Goal: Task Accomplishment & Management: Manage account settings

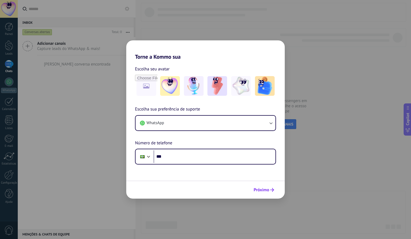
click at [262, 189] on span "Próximo" at bounding box center [261, 190] width 16 height 4
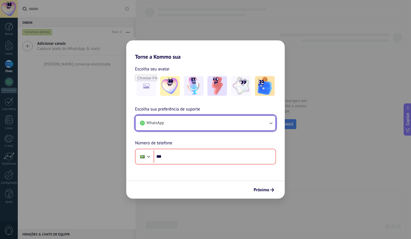
click at [252, 126] on button "WhatsApp" at bounding box center [205, 123] width 140 height 15
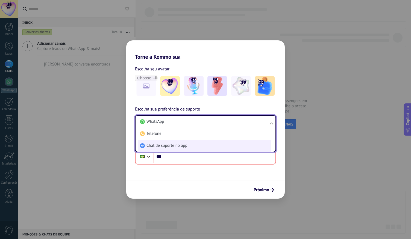
click at [226, 147] on li "Chat de suporte no app" at bounding box center [204, 146] width 133 height 12
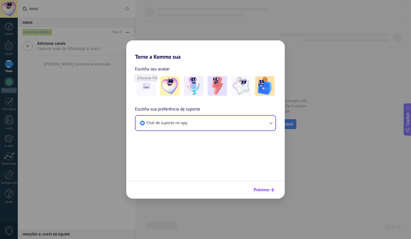
click at [270, 188] on button "Próximo" at bounding box center [263, 189] width 25 height 9
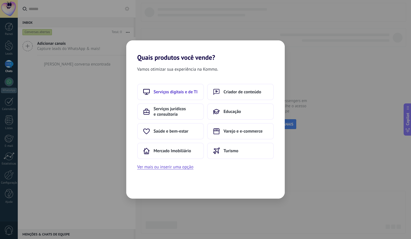
click at [183, 94] on span "Serviços digitais e de TI" at bounding box center [175, 91] width 44 height 5
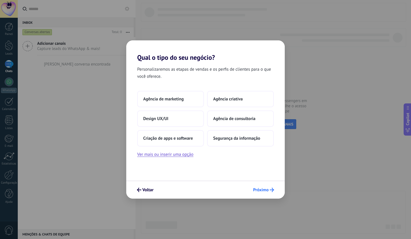
click at [262, 194] on button "Próximo" at bounding box center [263, 189] width 26 height 9
click at [181, 97] on span "Agência de marketing" at bounding box center [163, 98] width 40 height 5
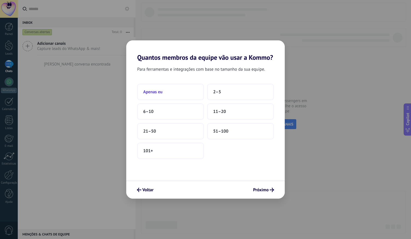
click at [187, 94] on button "Apenas eu" at bounding box center [170, 92] width 67 height 16
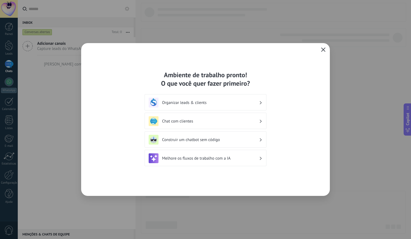
click at [325, 49] on icon "button" at bounding box center [323, 50] width 4 height 4
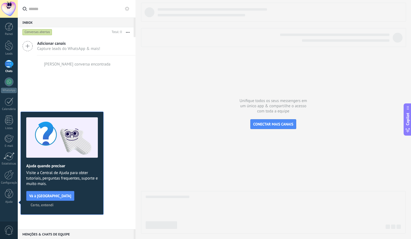
click at [54, 203] on span "Certo, entendi" at bounding box center [42, 205] width 23 height 4
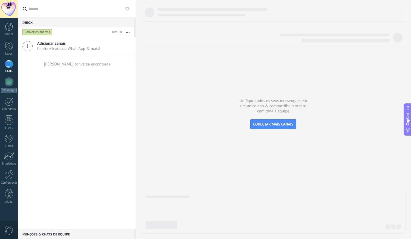
click at [8, 66] on div at bounding box center [9, 64] width 9 height 8
click at [125, 8] on icon at bounding box center [127, 9] width 4 height 4
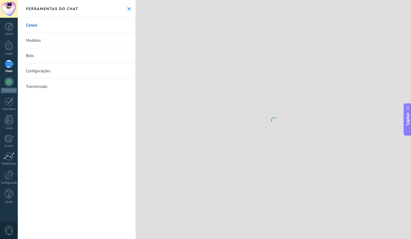
click at [87, 54] on link "Bots" at bounding box center [77, 55] width 118 height 15
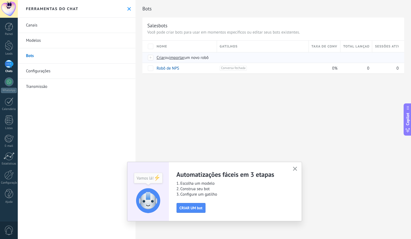
click at [184, 60] on span "importar" at bounding box center [176, 57] width 15 height 5
click at [0, 0] on input "importar um novo robô" at bounding box center [0, 0] width 0 height 0
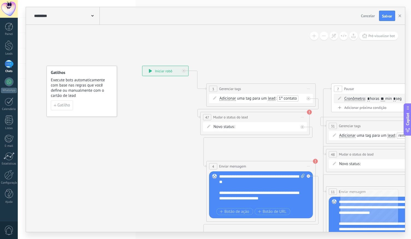
click at [241, 46] on icon at bounding box center [375, 216] width 741 height 574
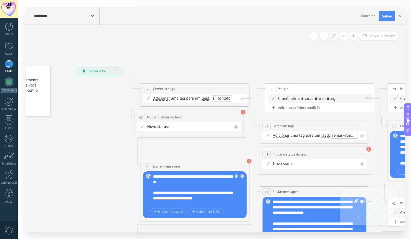
click at [169, 183] on div "**********" at bounding box center [196, 190] width 86 height 33
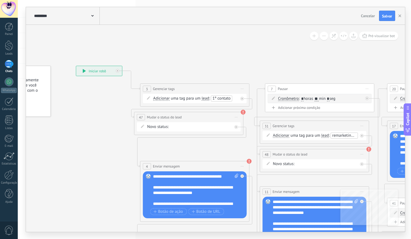
click at [169, 183] on div "**********" at bounding box center [196, 190] width 86 height 33
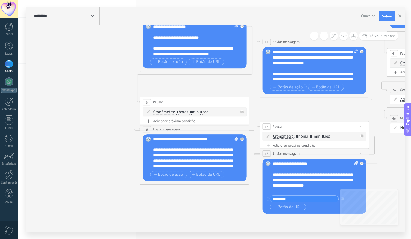
scroll to position [57, 0]
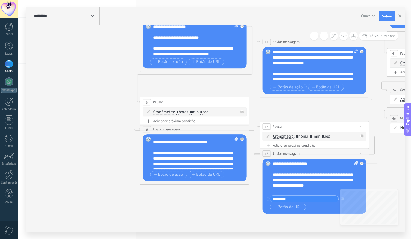
click at [199, 149] on div "**********" at bounding box center [196, 153] width 86 height 33
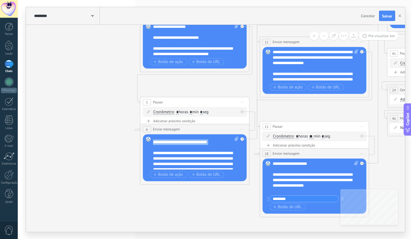
paste div
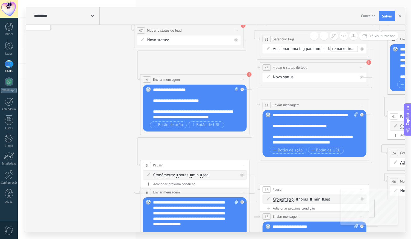
scroll to position [43, 0]
click at [285, 125] on div "**********" at bounding box center [315, 128] width 86 height 33
click at [267, 111] on div "Substituir Remover Converter para mensagem de voz Arraste a imagem aqui para an…" at bounding box center [314, 133] width 104 height 47
click at [281, 122] on div "**********" at bounding box center [315, 128] width 86 height 33
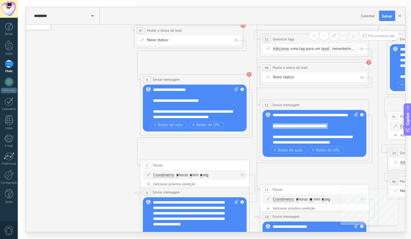
click at [281, 122] on div "**********" at bounding box center [315, 128] width 86 height 33
paste div
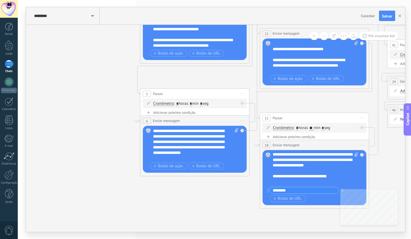
scroll to position [26, 0]
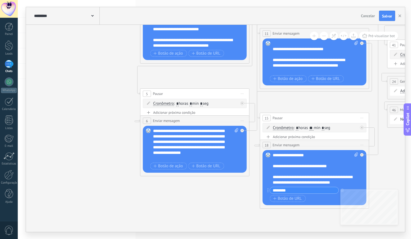
click at [278, 173] on div "**********" at bounding box center [315, 169] width 86 height 33
click at [283, 168] on div "**********" at bounding box center [315, 169] width 86 height 33
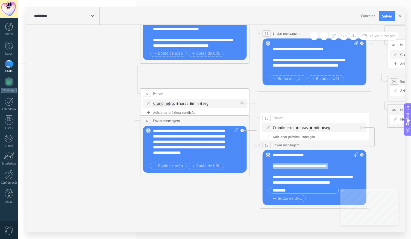
click at [283, 168] on div "**********" at bounding box center [315, 169] width 86 height 33
paste div
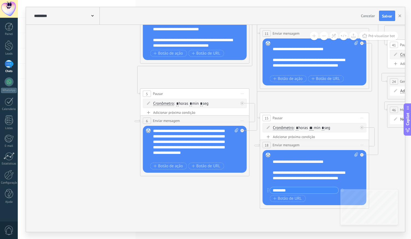
click at [306, 191] on input "********" at bounding box center [304, 190] width 69 height 6
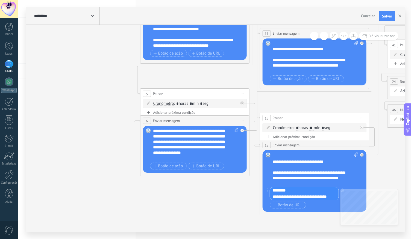
click at [303, 199] on input "**********" at bounding box center [304, 197] width 69 height 7
paste input "text"
type input "**********"
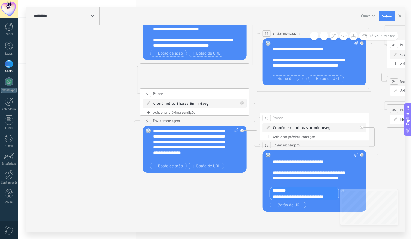
click at [356, 158] on span at bounding box center [354, 169] width 5 height 33
click input "Upload" at bounding box center [0, 0] width 0 height 0
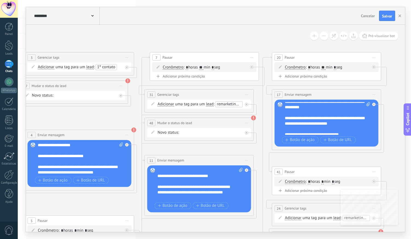
scroll to position [16, 0]
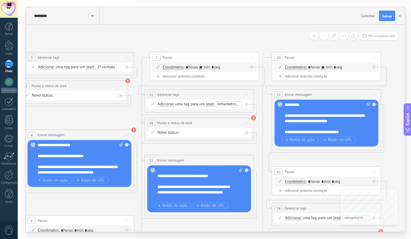
click at [333, 130] on div "**********" at bounding box center [328, 118] width 86 height 33
paste div
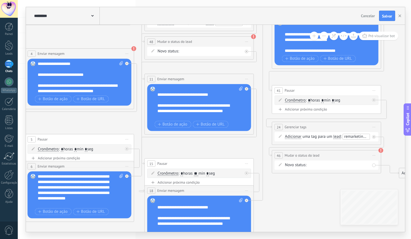
click at [0, 0] on div "Nova consulta Qualificado Chamada agendada Preparando proposta Proposta enviada…" at bounding box center [0, 0] width 0 height 0
click at [0, 0] on label "Chamada agendada" at bounding box center [0, 0] width 0 height 0
click at [0, 0] on div "Nova consulta Qualificado Chamada agendada Preparando proposta Proposta enviada…" at bounding box center [0, 0] width 0 height 0
click at [0, 0] on label "Qualificado" at bounding box center [0, 0] width 0 height 0
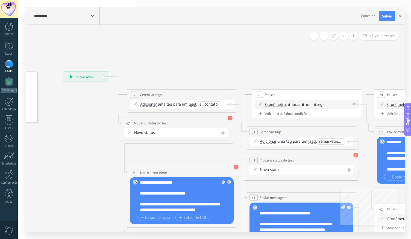
click at [0, 0] on div "Nova consulta Qualificado Chamada agendada Preparando proposta Proposta enviada…" at bounding box center [0, 0] width 0 height 0
click at [0, 0] on label "Nova consulta" at bounding box center [0, 0] width 0 height 0
click at [386, 15] on span "Salvar" at bounding box center [387, 16] width 10 height 4
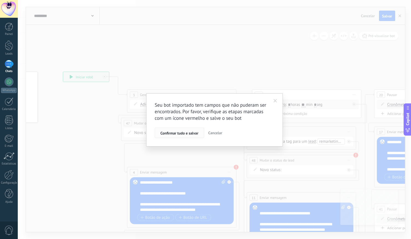
click at [181, 132] on span "Confirmar tudo e salvar" at bounding box center [179, 133] width 38 height 4
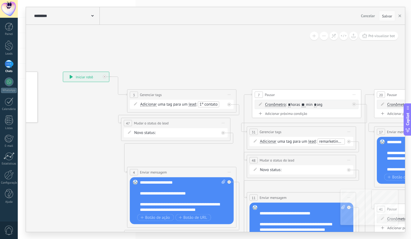
click at [94, 17] on div "********* Salesbots" at bounding box center [66, 15] width 67 height 17
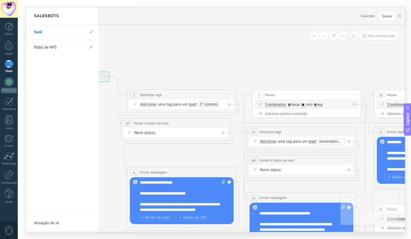
click at [92, 17] on div "Salesbots" at bounding box center [62, 16] width 72 height 18
click at [6, 53] on div "Leads" at bounding box center [9, 54] width 16 height 4
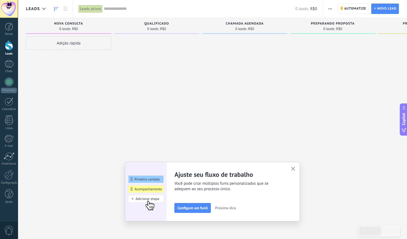
click at [82, 22] on span "Nova consulta" at bounding box center [68, 24] width 29 height 4
click at [81, 22] on span "Nova consulta" at bounding box center [68, 24] width 29 height 4
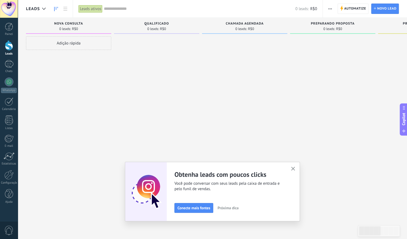
click at [209, 206] on span "Conecte mais fontes" at bounding box center [193, 208] width 33 height 4
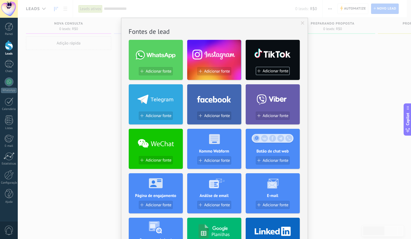
click at [154, 48] on div "Sem resultados. Fontes de lead Adicionar fonte Adicionar fonte Adicionar fonte …" at bounding box center [214, 119] width 393 height 239
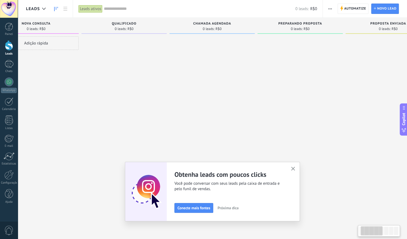
scroll to position [0, 49]
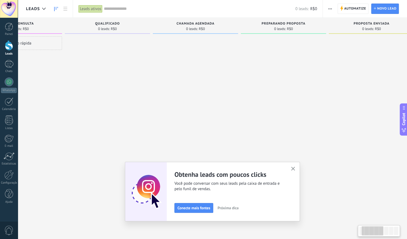
drag, startPoint x: 141, startPoint y: 67, endPoint x: 294, endPoint y: 167, distance: 182.7
click at [294, 167] on div "Leads Leads ativos Aplicar 0 leads: R$0 Leads ativos Meus leads Leads ganhos Le…" at bounding box center [212, 124] width 389 height 248
click at [294, 167] on icon "button" at bounding box center [293, 169] width 4 height 4
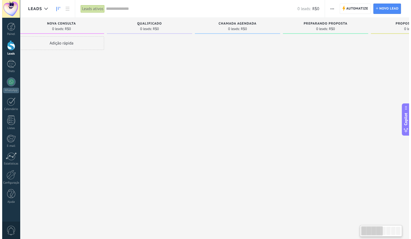
scroll to position [0, 0]
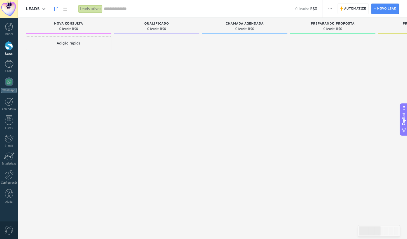
click at [67, 23] on span "Nova consulta" at bounding box center [68, 24] width 29 height 4
click at [11, 61] on div at bounding box center [9, 64] width 9 height 8
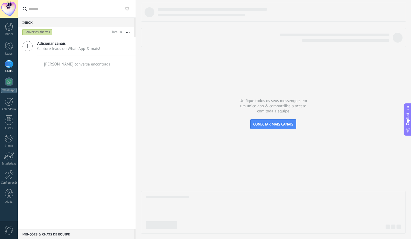
click at [127, 7] on use at bounding box center [127, 9] width 4 height 4
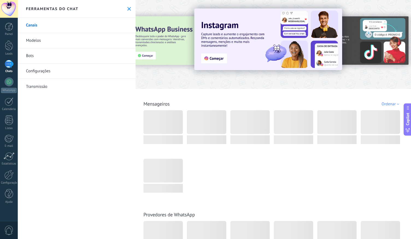
click at [113, 41] on link "Modelos" at bounding box center [77, 40] width 118 height 15
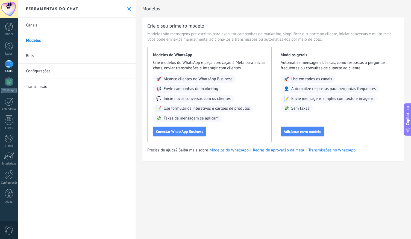
click at [103, 69] on link "Configurações" at bounding box center [77, 71] width 118 height 15
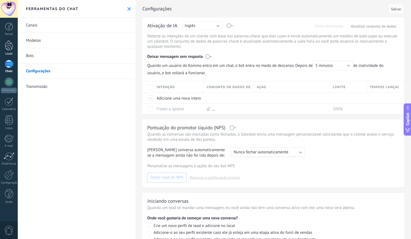
click at [11, 44] on div at bounding box center [9, 45] width 8 height 10
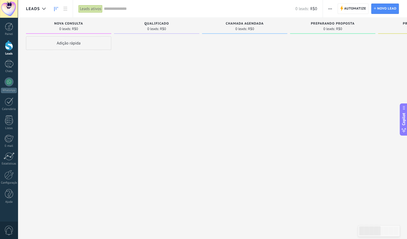
click at [82, 22] on span "Nova consulta" at bounding box center [68, 24] width 29 height 4
click at [330, 10] on span "button" at bounding box center [330, 9] width 4 height 10
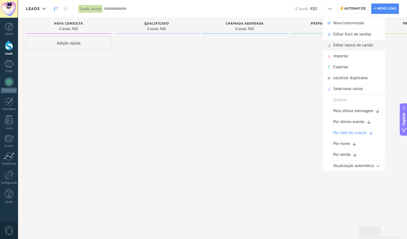
click at [337, 44] on span "Editar layout de cartão" at bounding box center [353, 45] width 40 height 11
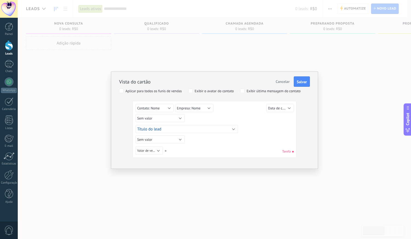
click at [284, 80] on span "Cancelar" at bounding box center [282, 81] width 14 height 5
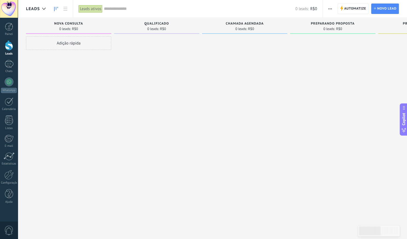
click at [88, 6] on div "Leads ativos" at bounding box center [90, 9] width 24 height 8
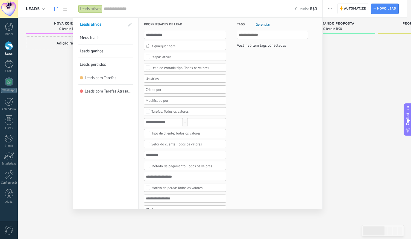
click at [88, 6] on div "Leads ativos" at bounding box center [90, 9] width 24 height 8
click at [65, 9] on div at bounding box center [205, 119] width 411 height 239
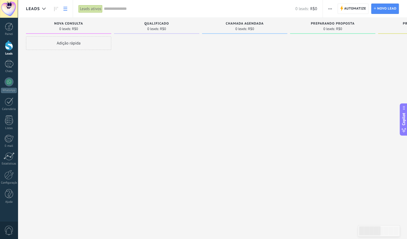
click at [65, 9] on icon at bounding box center [65, 9] width 4 height 4
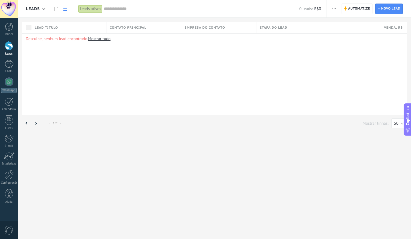
click at [65, 9] on icon at bounding box center [65, 9] width 4 height 4
click at [55, 8] on icon at bounding box center [56, 9] width 4 height 4
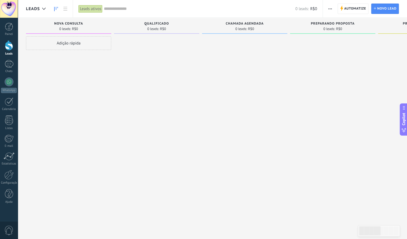
click at [62, 24] on span "Nova consulta" at bounding box center [68, 24] width 29 height 4
click at [10, 60] on div at bounding box center [9, 64] width 9 height 8
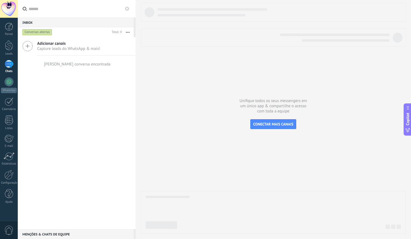
click at [129, 10] on button at bounding box center [127, 8] width 7 height 7
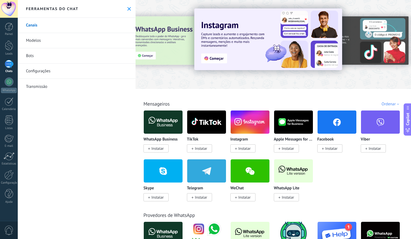
click at [97, 50] on link "Bots" at bounding box center [77, 55] width 118 height 15
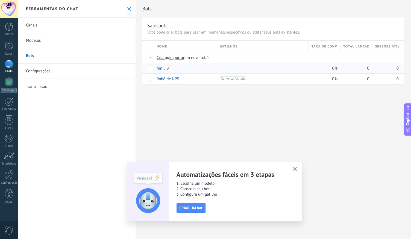
click at [163, 67] on link "funil" at bounding box center [160, 68] width 8 height 5
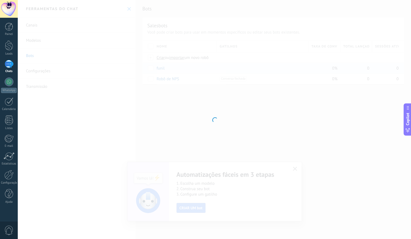
type input "*****"
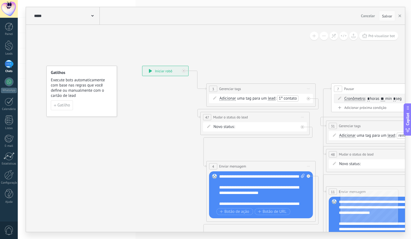
click at [0, 0] on div "Nova consulta Qualificado Chamada agendada Preparando proposta Proposta enviada…" at bounding box center [0, 0] width 0 height 0
click at [0, 0] on label "Nova consulta" at bounding box center [0, 0] width 0 height 0
click at [0, 0] on div "Nova consulta Qualificado Chamada agendada Preparando proposta Proposta enviada…" at bounding box center [0, 0] width 0 height 0
click at [253, 127] on span at bounding box center [251, 128] width 24 height 5
click at [7, 64] on div at bounding box center [9, 64] width 9 height 8
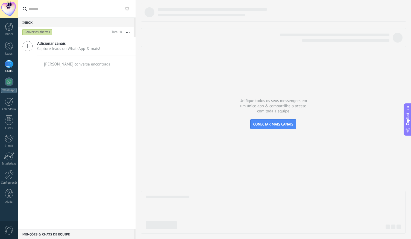
click at [125, 8] on icon at bounding box center [127, 9] width 4 height 4
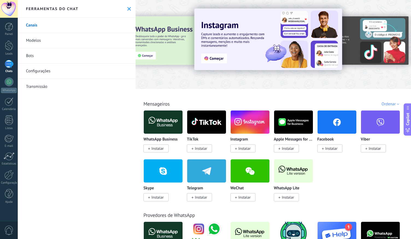
click at [73, 53] on link "Bots" at bounding box center [77, 55] width 118 height 15
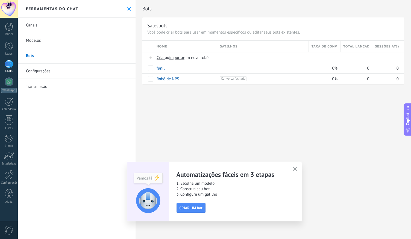
click at [70, 71] on link "Configurações" at bounding box center [77, 71] width 118 height 15
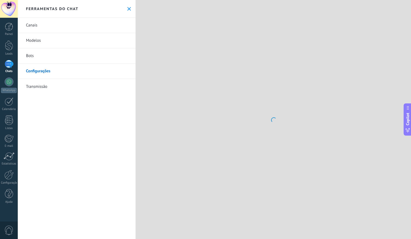
click at [70, 71] on link "Configurações" at bounding box center [77, 71] width 118 height 15
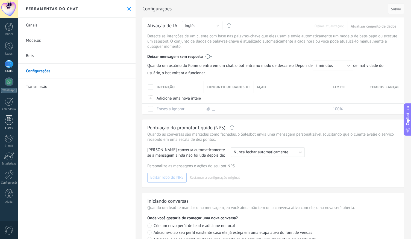
click at [9, 124] on div at bounding box center [9, 120] width 8 height 10
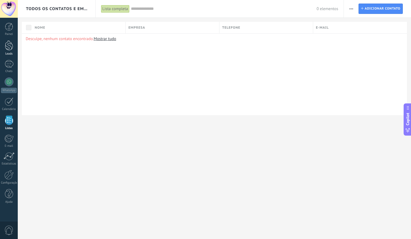
click at [11, 49] on div at bounding box center [9, 45] width 8 height 10
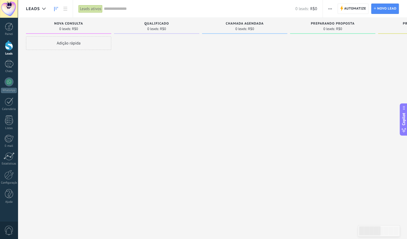
click at [331, 9] on span "button" at bounding box center [330, 9] width 4 height 10
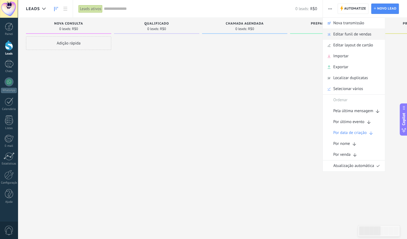
click at [351, 36] on span "Editar funil de vendas" at bounding box center [352, 34] width 38 height 11
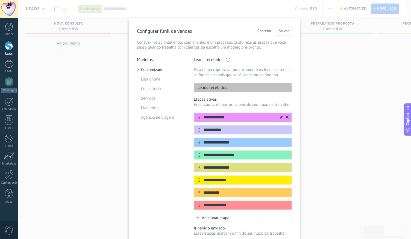
click at [225, 120] on input "**********" at bounding box center [239, 118] width 79 height 6
click at [266, 29] on span "Cancelar" at bounding box center [264, 31] width 14 height 4
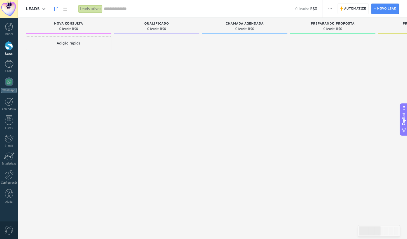
click at [328, 10] on button "button" at bounding box center [330, 9] width 8 height 10
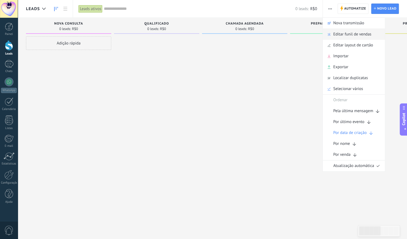
click at [349, 35] on span "Editar funil de vendas" at bounding box center [352, 34] width 38 height 11
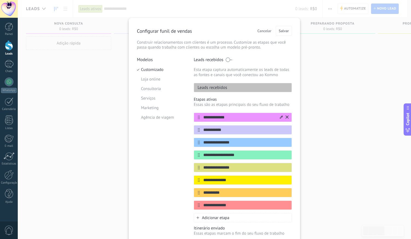
click at [220, 115] on input "**********" at bounding box center [239, 118] width 79 height 6
click at [215, 129] on input "**********" at bounding box center [239, 130] width 79 height 6
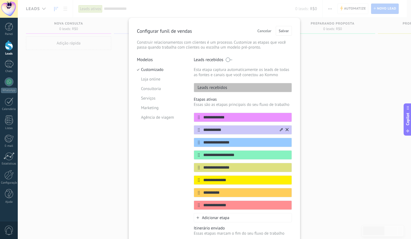
click at [215, 129] on input "**********" at bounding box center [239, 130] width 79 height 6
type input "*"
type input "**********"
click at [246, 152] on input "**********" at bounding box center [239, 155] width 79 height 6
click at [254, 143] on input "**********" at bounding box center [239, 143] width 79 height 6
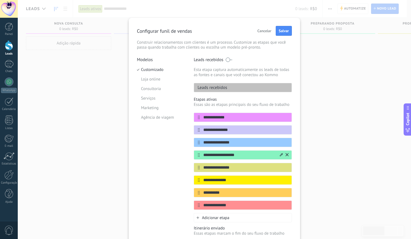
click at [253, 152] on input "**********" at bounding box center [239, 155] width 79 height 6
click at [252, 144] on input "**********" at bounding box center [239, 143] width 79 height 6
click at [249, 145] on input "**********" at bounding box center [239, 143] width 79 height 6
click at [249, 143] on input "**********" at bounding box center [239, 143] width 79 height 6
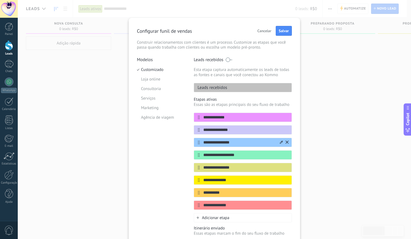
click at [248, 144] on input "**********" at bounding box center [239, 143] width 79 height 6
click at [251, 143] on input "**********" at bounding box center [239, 143] width 79 height 6
type input "**********"
click at [260, 30] on span "Cancelar" at bounding box center [264, 31] width 14 height 4
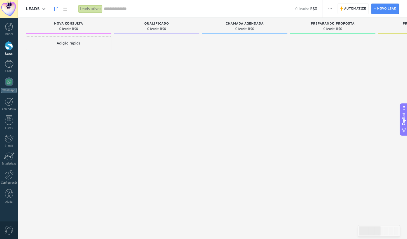
click at [330, 6] on span "button" at bounding box center [330, 9] width 4 height 10
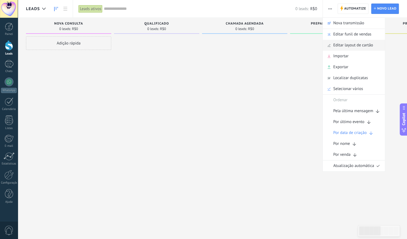
click at [356, 41] on span "Editar layout de cartão" at bounding box center [353, 45] width 40 height 11
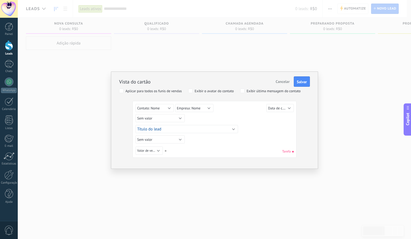
click at [288, 85] on button "Cancelar" at bounding box center [282, 81] width 18 height 10
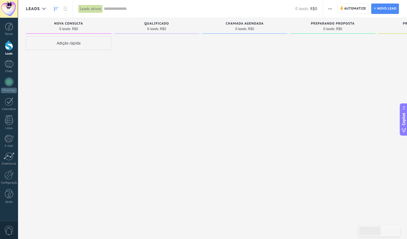
click at [327, 9] on button "button" at bounding box center [330, 9] width 8 height 10
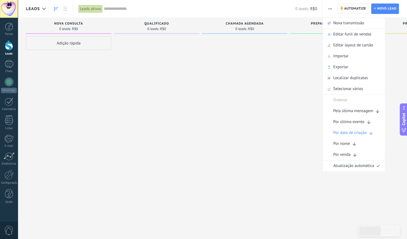
click at [361, 8] on span "Automatize" at bounding box center [355, 9] width 22 height 10
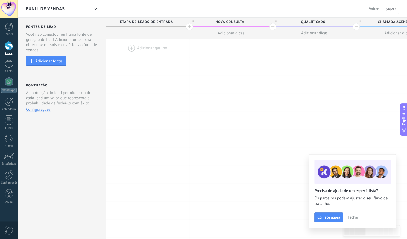
click at [230, 21] on span "Nova consulta" at bounding box center [229, 22] width 80 height 8
click at [230, 21] on input "**********" at bounding box center [229, 22] width 72 height 8
type input "**********"
click at [251, 29] on button "Adicionar dicas" at bounding box center [230, 33] width 83 height 12
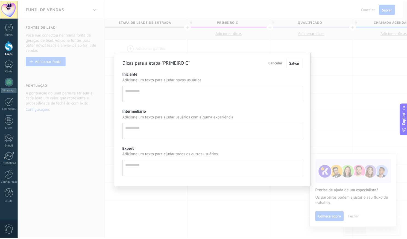
scroll to position [5, 0]
click at [278, 61] on span "Cancelar" at bounding box center [278, 62] width 14 height 5
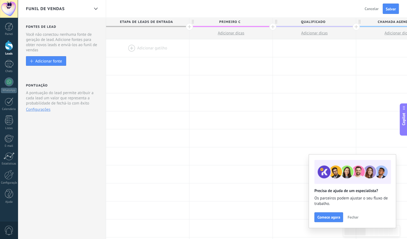
click at [241, 23] on span "PRIMEIRO C" at bounding box center [229, 22] width 80 height 8
type input "**********"
drag, startPoint x: 311, startPoint y: 22, endPoint x: 303, endPoint y: 19, distance: 8.9
click at [303, 19] on span "Qualificado" at bounding box center [312, 22] width 80 height 8
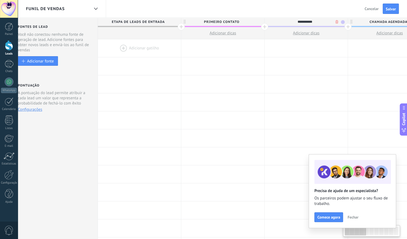
click at [303, 19] on input "**********" at bounding box center [304, 22] width 72 height 8
type input "**********"
click at [373, 20] on span "Chamada agendada" at bounding box center [388, 22] width 80 height 8
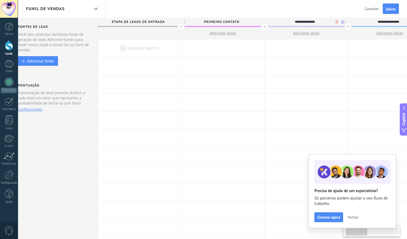
click at [373, 20] on input "**********" at bounding box center [388, 22] width 72 height 8
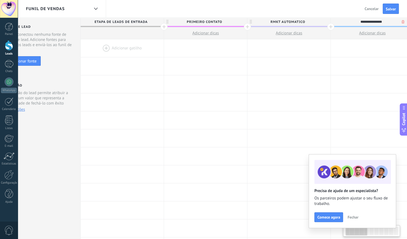
click at [373, 20] on input "**********" at bounding box center [370, 22] width 72 height 8
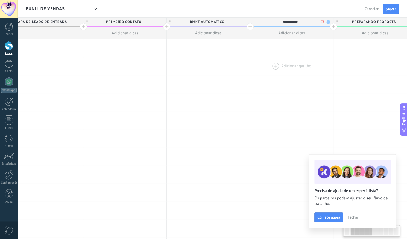
scroll to position [0, 121]
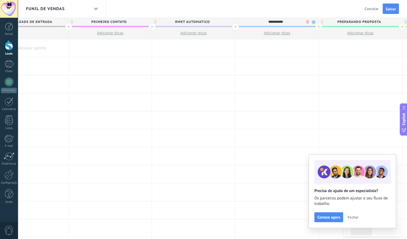
type input "**********"
click at [392, 23] on span "Preparando proposta" at bounding box center [358, 22] width 80 height 8
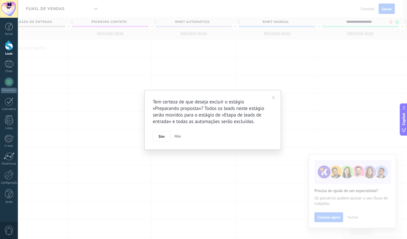
click at [388, 22] on body ".abecls-1,.abecls-2{fill-rule:evenodd}.abecls-2{fill:#fff} .abhcls-1{fill:none}…" at bounding box center [203, 119] width 407 height 239
click at [162, 139] on button "Sim" at bounding box center [163, 136] width 17 height 10
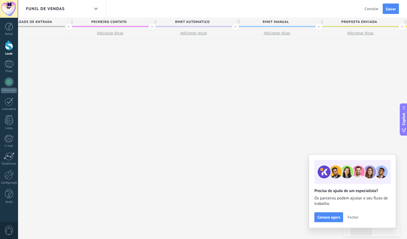
click at [389, 22] on span "Proposta enviada" at bounding box center [358, 22] width 80 height 8
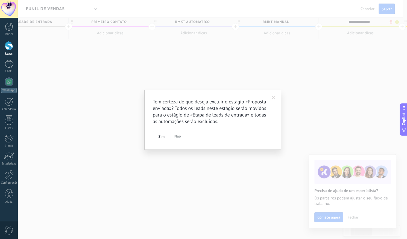
click at [390, 23] on body ".abecls-1,.abecls-2{fill-rule:evenodd}.abecls-2{fill:#fff} .abhcls-1{fill:none}…" at bounding box center [203, 119] width 407 height 239
click at [166, 135] on button "Sim" at bounding box center [163, 136] width 17 height 10
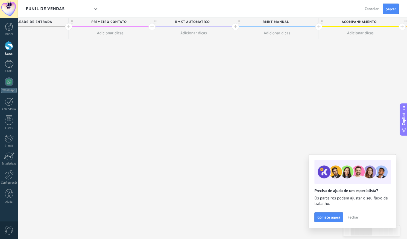
click at [384, 18] on span "Acompanhamento" at bounding box center [358, 22] width 80 height 8
click at [389, 22] on body ".abecls-1,.abecls-2{fill-rule:evenodd}.abecls-2{fill:#fff} .abhcls-1{fill:none}…" at bounding box center [203, 119] width 407 height 239
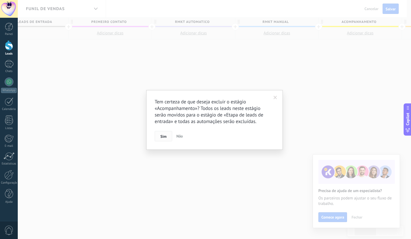
click at [165, 140] on button "Sim" at bounding box center [163, 136] width 17 height 10
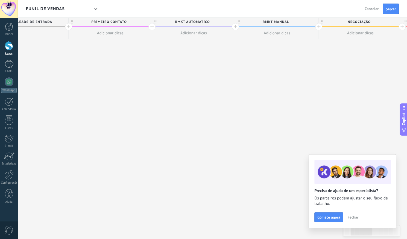
click at [384, 22] on span "Negociação" at bounding box center [358, 22] width 80 height 8
click at [388, 23] on body ".abecls-1,.abecls-2{fill-rule:evenodd}.abecls-2{fill:#fff} .abhcls-1{fill:none}…" at bounding box center [203, 119] width 407 height 239
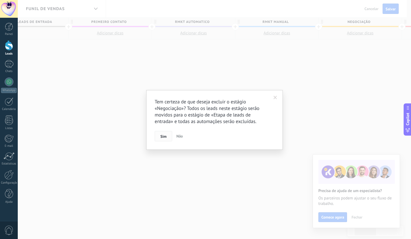
click at [161, 138] on span "Sim" at bounding box center [163, 137] width 6 height 4
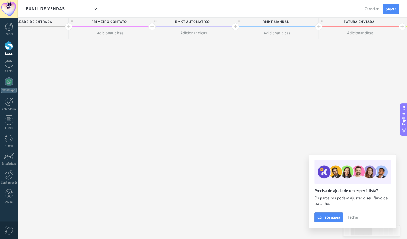
click at [387, 23] on span "Fatura enviada" at bounding box center [358, 22] width 80 height 8
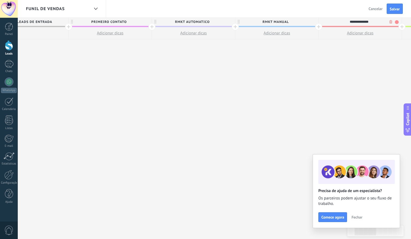
click at [390, 23] on body ".abecls-1,.abecls-2{fill-rule:evenodd}.abecls-2{fill:#fff} .abhcls-1{fill:none}…" at bounding box center [205, 119] width 411 height 239
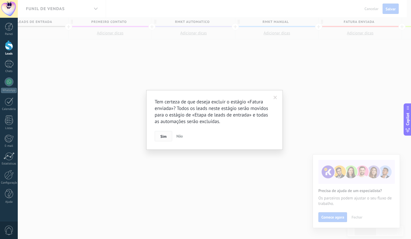
click at [161, 136] on span "Sim" at bounding box center [163, 137] width 6 height 4
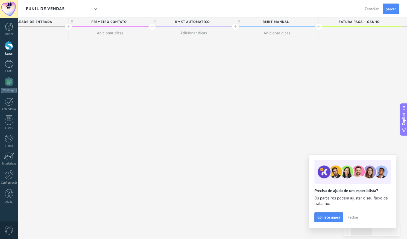
click at [384, 22] on span "Fatura paga – ganho" at bounding box center [358, 22] width 80 height 8
click at [395, 23] on div "**********" at bounding box center [358, 22] width 80 height 8
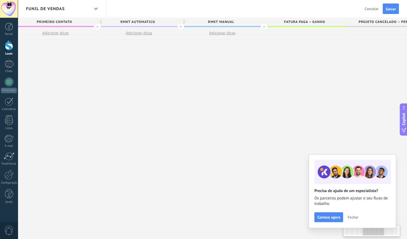
scroll to position [0, 198]
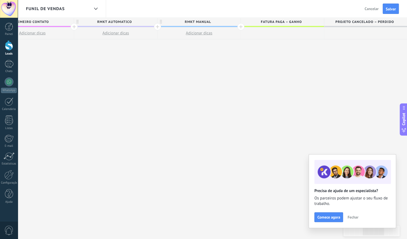
click at [398, 25] on span "Projeto cancelado – perdido" at bounding box center [364, 22] width 80 height 8
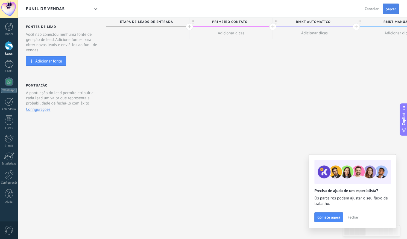
click at [391, 11] on button "Salvar" at bounding box center [390, 9] width 16 height 10
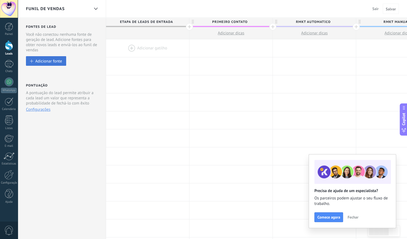
click at [58, 60] on div "Adicionar fonte" at bounding box center [48, 61] width 27 height 5
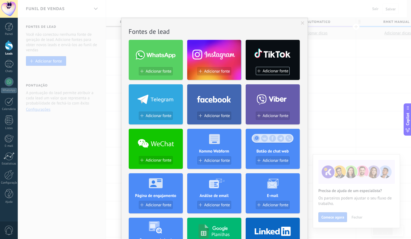
click at [45, 68] on div "Sem resultados. Fontes de lead Adicionar fonte Adicionar fonte Adicionar fonte …" at bounding box center [214, 119] width 393 height 239
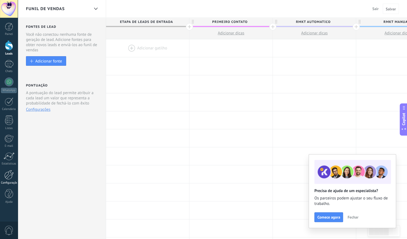
click at [7, 175] on div at bounding box center [8, 175] width 9 height 10
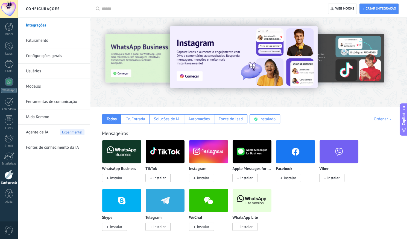
click at [288, 180] on span "Instalar" at bounding box center [289, 178] width 12 height 5
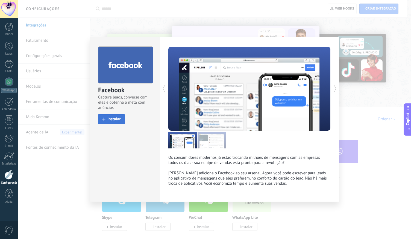
click at [114, 121] on span "Instalar" at bounding box center [113, 119] width 13 height 4
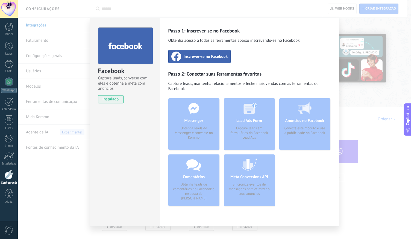
click at [201, 52] on div "Inscrever-se no Facebook" at bounding box center [199, 56] width 63 height 13
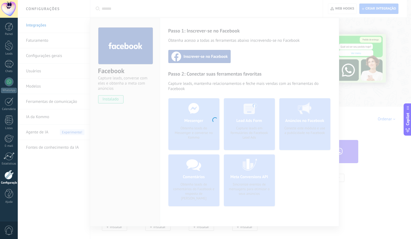
click at [275, 154] on div at bounding box center [214, 119] width 393 height 239
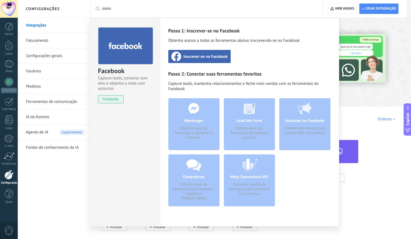
click at [208, 48] on div "Passo 1: Inscrever-se no Facebook Obtenha acesso a todas as ferramentas abaixo …" at bounding box center [249, 119] width 162 height 183
click at [217, 57] on span "Inscrever-se no Facebook" at bounding box center [205, 56] width 44 height 5
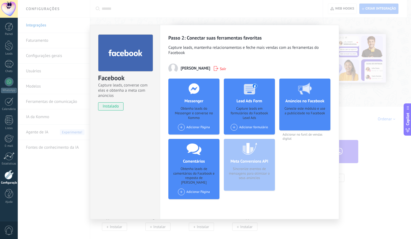
click at [191, 128] on div "Adicionar Página" at bounding box center [194, 127] width 32 height 7
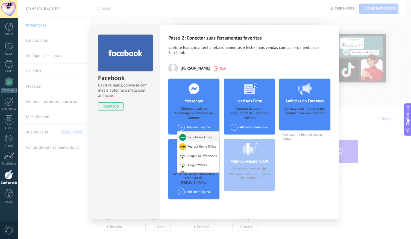
click at [201, 139] on div "Vaga Home Office" at bounding box center [198, 137] width 42 height 11
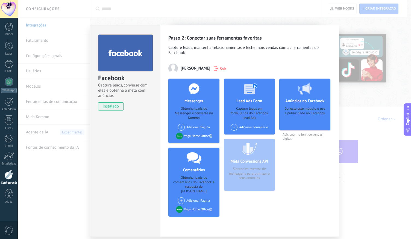
click at [211, 209] on div "Adicionar Página Vaga Home Office" at bounding box center [194, 206] width 36 height 19
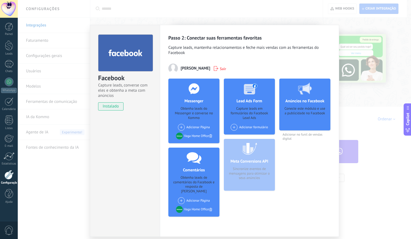
click at [211, 208] on icon at bounding box center [210, 209] width 3 height 3
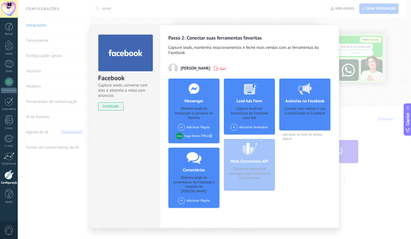
click at [361, 67] on div "Facebook Capture leads, converse com eles e obtenha a meta com anúncios instala…" at bounding box center [214, 119] width 393 height 239
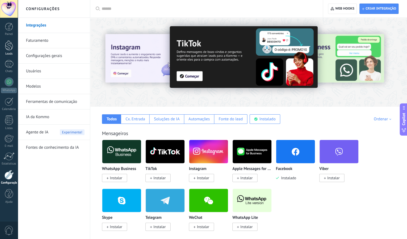
click at [9, 49] on div at bounding box center [9, 45] width 8 height 10
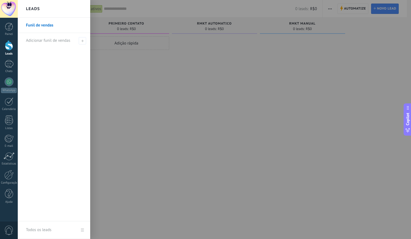
click at [268, 64] on div at bounding box center [302, 120] width 85 height 168
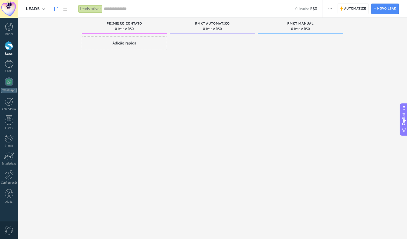
click at [330, 9] on use "button" at bounding box center [330, 8] width 4 height 1
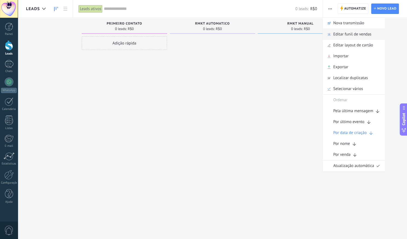
click at [351, 31] on span "Editar funil de vendas" at bounding box center [352, 34] width 38 height 11
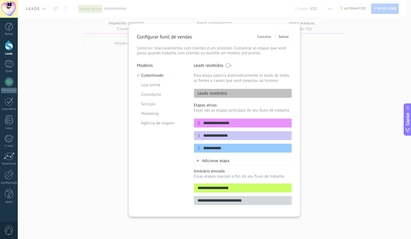
click at [266, 36] on span "Cancelar" at bounding box center [264, 37] width 14 height 4
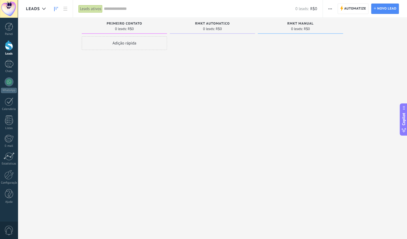
click at [329, 7] on span "button" at bounding box center [330, 9] width 4 height 10
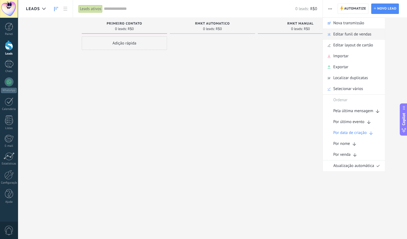
click at [339, 37] on span "Editar funil de vendas" at bounding box center [352, 34] width 38 height 11
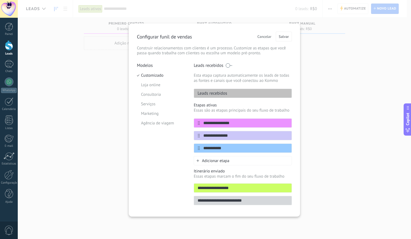
click at [54, 88] on div "**********" at bounding box center [214, 119] width 393 height 239
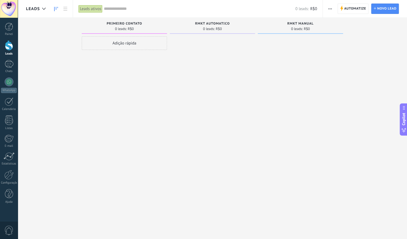
click at [101, 39] on div "Adição rápida" at bounding box center [124, 43] width 85 height 14
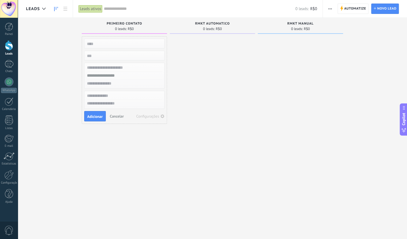
click at [113, 113] on button "Cancelar" at bounding box center [117, 116] width 18 height 8
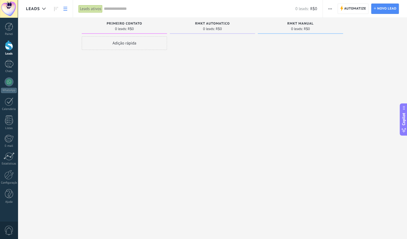
click at [63, 8] on link at bounding box center [65, 9] width 9 height 11
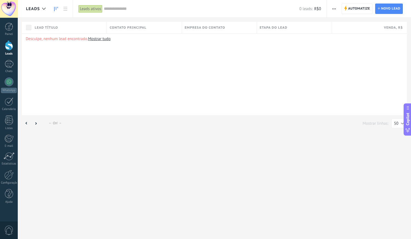
click at [55, 8] on icon at bounding box center [56, 9] width 4 height 4
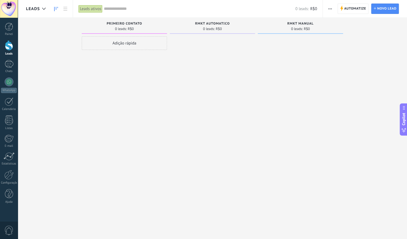
click at [332, 11] on button "button" at bounding box center [330, 9] width 8 height 10
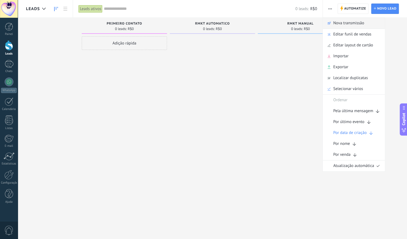
click at [336, 27] on span "Nova transmissão" at bounding box center [348, 23] width 31 height 11
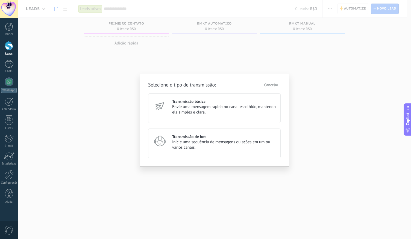
click at [235, 144] on span "Inicie uma sequência de mensagens ou ações em um ou vários canais." at bounding box center [223, 145] width 103 height 11
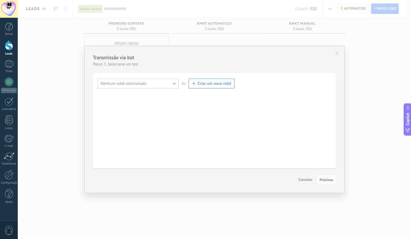
click at [162, 83] on button "Nenhum robô selecionado" at bounding box center [138, 84] width 81 height 10
click at [153, 91] on span "funil" at bounding box center [135, 92] width 82 height 5
click at [328, 181] on span "Próximo" at bounding box center [326, 180] width 14 height 4
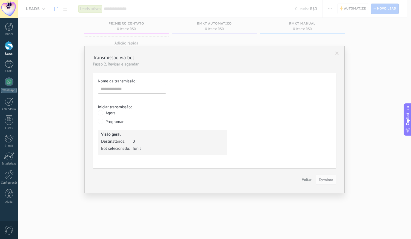
click at [306, 178] on span "Voltar" at bounding box center [307, 179] width 10 height 5
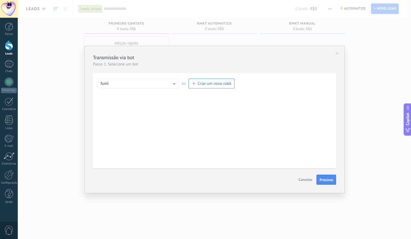
click at [306, 178] on span "Cancelar" at bounding box center [305, 179] width 14 height 5
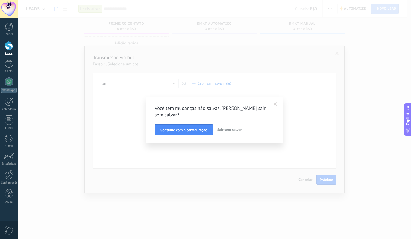
click at [223, 133] on button "Sair sem salvar" at bounding box center [229, 130] width 29 height 10
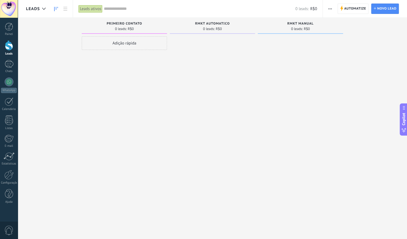
click at [331, 8] on icon "button" at bounding box center [330, 8] width 4 height 1
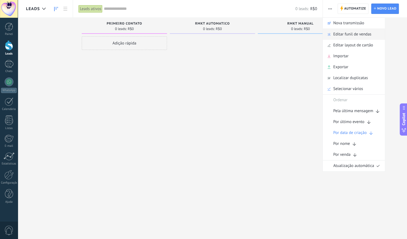
click at [350, 38] on span "Editar funil de vendas" at bounding box center [352, 34] width 38 height 11
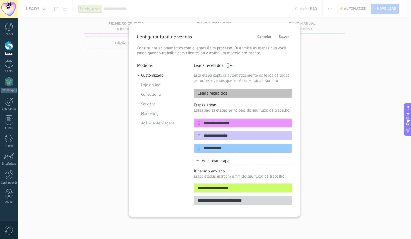
click at [229, 63] on label "Leads recebidos" at bounding box center [213, 65] width 38 height 5
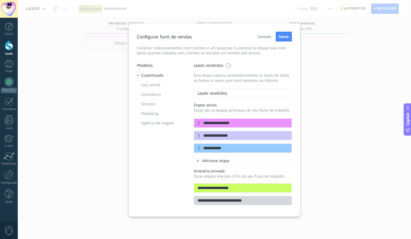
click at [229, 63] on label "Leads recebidos" at bounding box center [213, 65] width 38 height 5
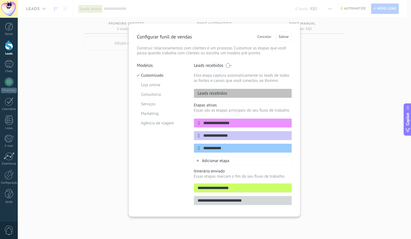
click at [229, 63] on label "Leads recebidos" at bounding box center [213, 65] width 38 height 5
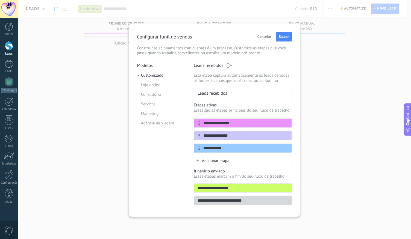
click at [226, 96] on div "Leads recebidos" at bounding box center [243, 93] width 98 height 9
click at [227, 96] on div "Leads recebidos" at bounding box center [243, 93] width 98 height 9
click at [229, 94] on div "Leads recebidos" at bounding box center [243, 93] width 98 height 9
click at [229, 92] on div "Leads recebidos" at bounding box center [243, 93] width 98 height 9
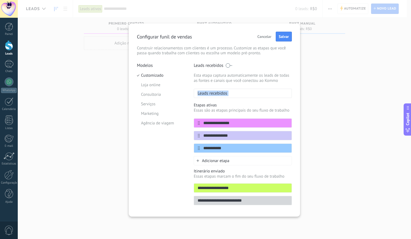
click at [229, 92] on div "Leads recebidos" at bounding box center [243, 93] width 98 height 9
click at [225, 65] on label "Leads recebidos" at bounding box center [213, 65] width 38 height 5
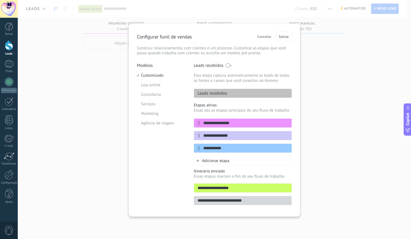
click at [262, 34] on div "Cancelar Salvar" at bounding box center [273, 37] width 37 height 10
click at [262, 35] on span "Cancelar" at bounding box center [264, 37] width 14 height 4
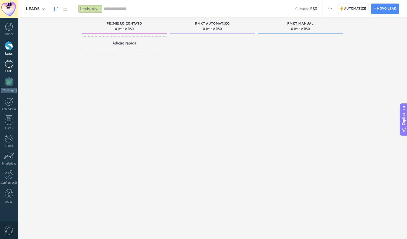
click at [8, 66] on div at bounding box center [9, 64] width 9 height 8
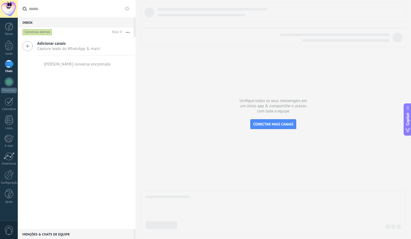
click at [127, 7] on use at bounding box center [127, 9] width 4 height 4
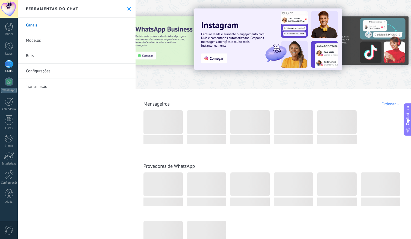
click at [88, 59] on link "Bots" at bounding box center [77, 55] width 118 height 15
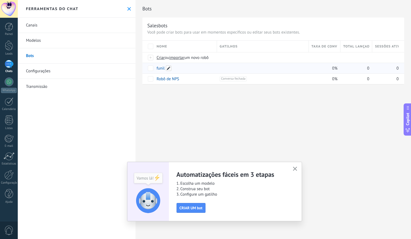
click at [169, 68] on span at bounding box center [168, 68] width 5 height 5
click at [229, 51] on div "Gatilhos" at bounding box center [262, 46] width 91 height 11
click at [161, 69] on link "funil" at bounding box center [160, 68] width 8 height 5
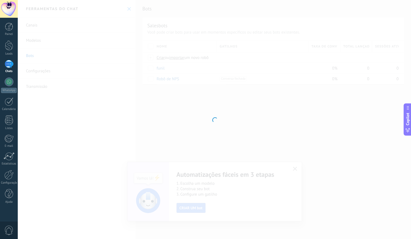
type input "*****"
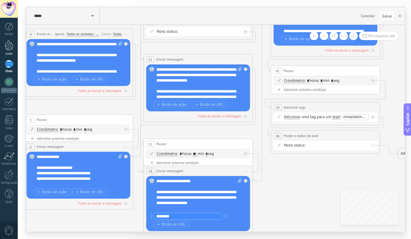
click at [9, 54] on div "Leads" at bounding box center [9, 54] width 16 height 4
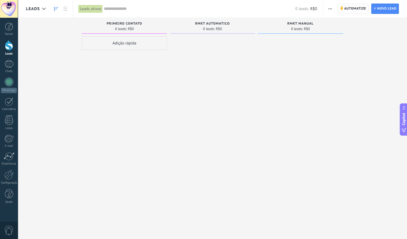
click at [346, 6] on span "Automatize" at bounding box center [355, 9] width 22 height 10
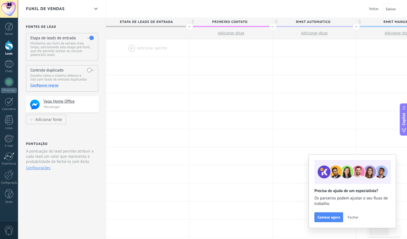
click at [154, 46] on div at bounding box center [147, 48] width 83 height 18
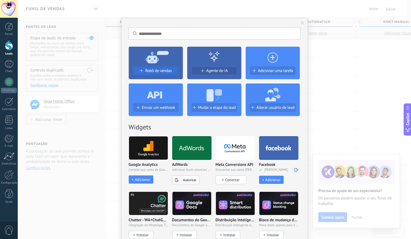
click at [158, 71] on span "Robô de vendas" at bounding box center [158, 71] width 26 height 5
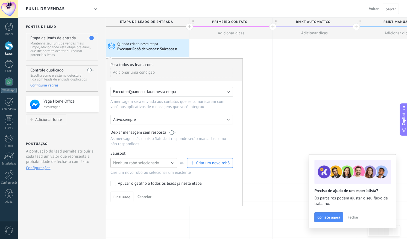
click at [147, 161] on span "Nenhum robô selecionado" at bounding box center [136, 163] width 46 height 5
click at [138, 176] on li "funil" at bounding box center [142, 172] width 70 height 9
click at [116, 196] on span "Finalizado" at bounding box center [121, 197] width 17 height 4
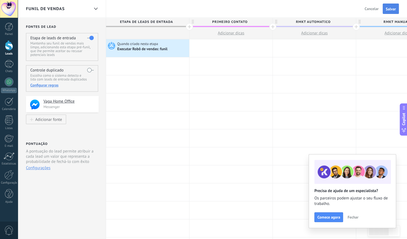
click at [396, 11] on button "Salvar" at bounding box center [390, 9] width 16 height 10
click at [10, 49] on div at bounding box center [9, 45] width 8 height 10
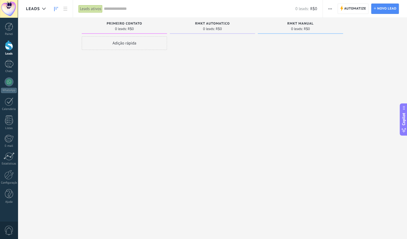
click at [331, 8] on icon "button" at bounding box center [330, 8] width 4 height 1
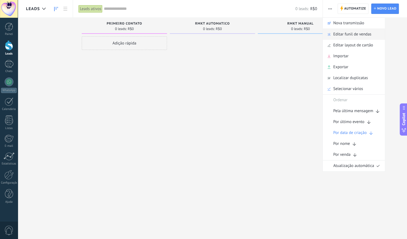
click at [336, 37] on span "Editar funil de vendas" at bounding box center [352, 34] width 38 height 11
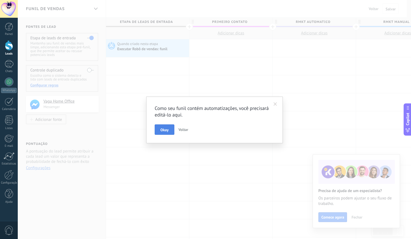
click at [162, 129] on span "Okay" at bounding box center [164, 130] width 8 height 4
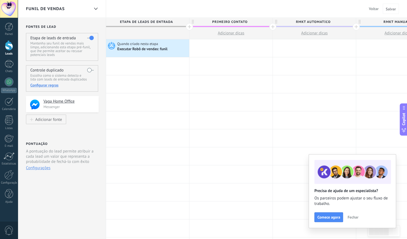
click at [3, 44] on link "Leads" at bounding box center [9, 47] width 18 height 15
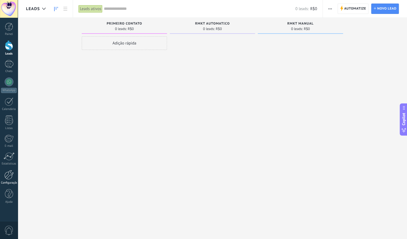
click at [11, 174] on div at bounding box center [8, 175] width 9 height 10
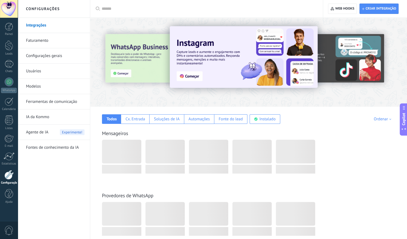
click at [214, 114] on div "Todos Cx. Entrada Soluções de IA Automações Fonte do lead Instalado Minhas insc…" at bounding box center [249, 115] width 306 height 17
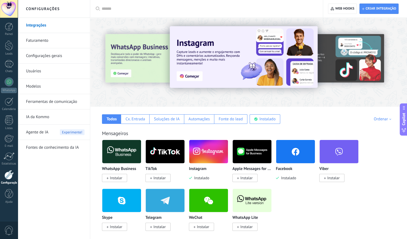
click at [47, 71] on link "Usuários" at bounding box center [55, 71] width 58 height 15
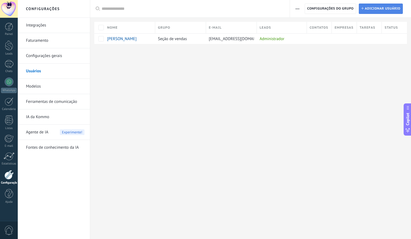
click at [365, 8] on span "Adicionar usuário" at bounding box center [381, 9] width 35 height 10
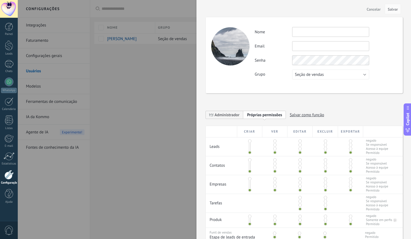
click at [318, 43] on input "text" at bounding box center [330, 46] width 77 height 10
type input "**********"
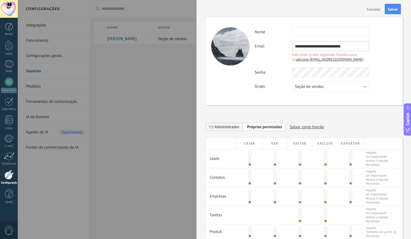
click at [345, 61] on span "adicione [EMAIL_ADDRESS][DOMAIN_NAME]" at bounding box center [329, 59] width 67 height 5
type input "******"
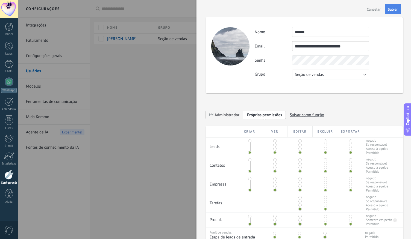
click at [391, 9] on span "Salvar" at bounding box center [392, 9] width 10 height 4
